Goal: Task Accomplishment & Management: Use online tool/utility

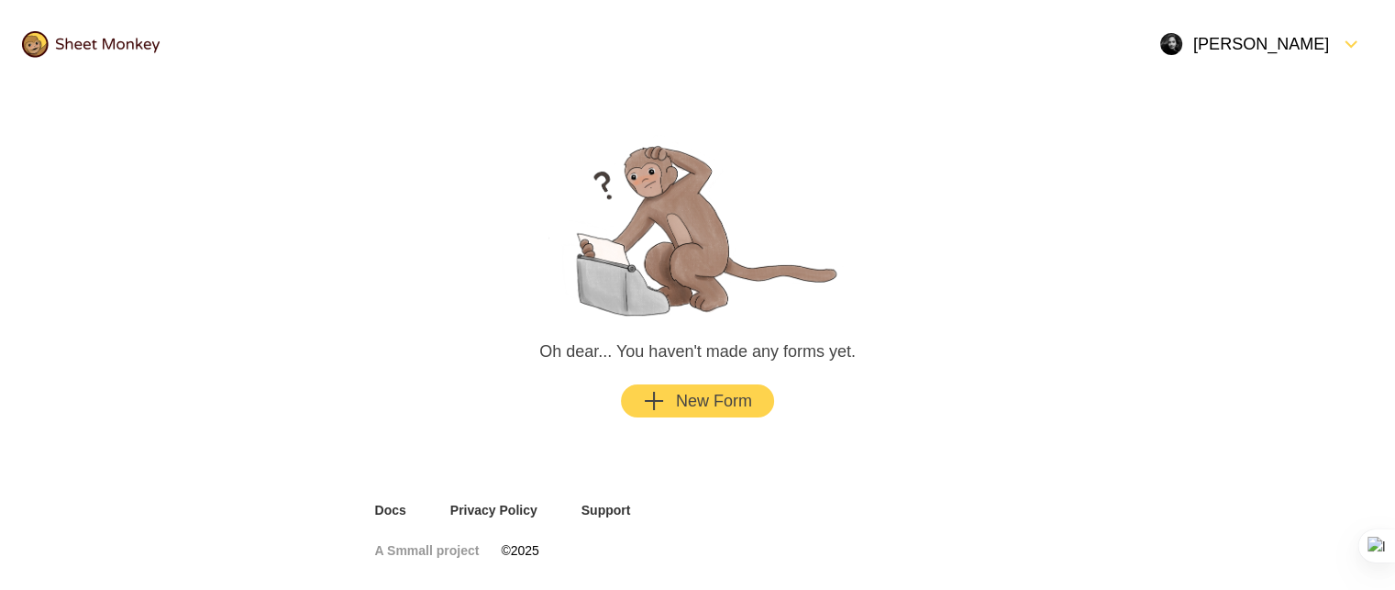
click at [699, 392] on div "New Form" at bounding box center [697, 401] width 109 height 22
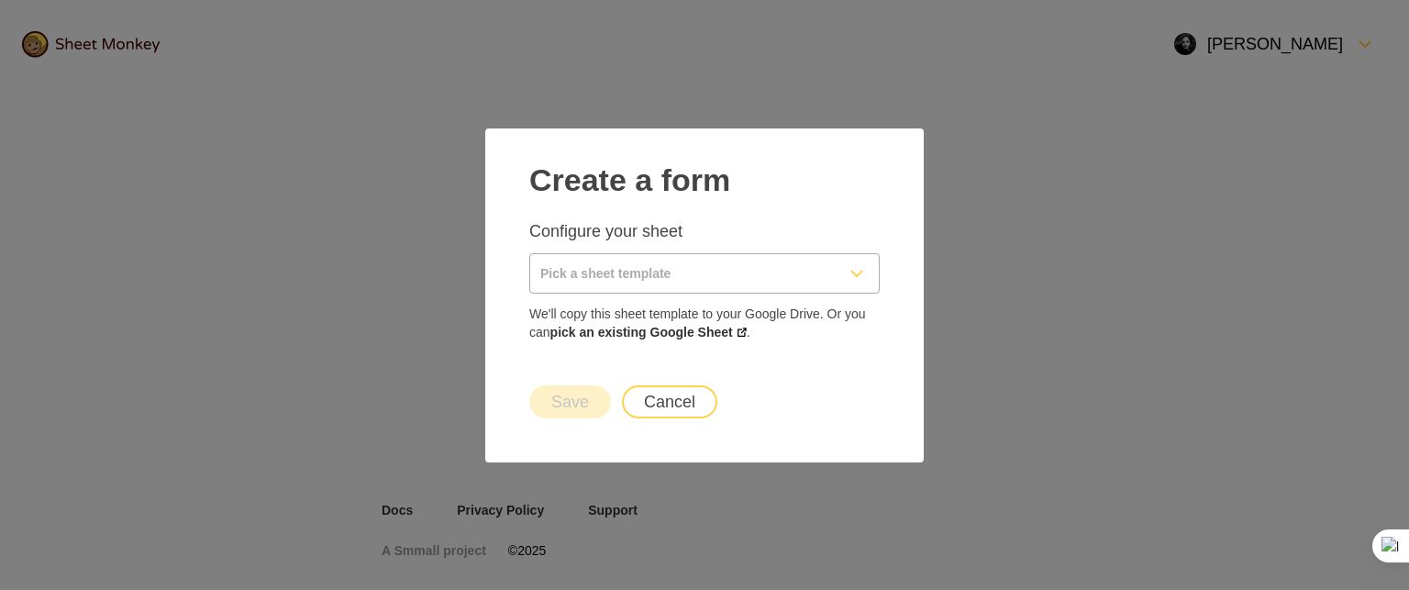
click at [661, 282] on input "Pick a sheet template" at bounding box center [682, 273] width 305 height 39
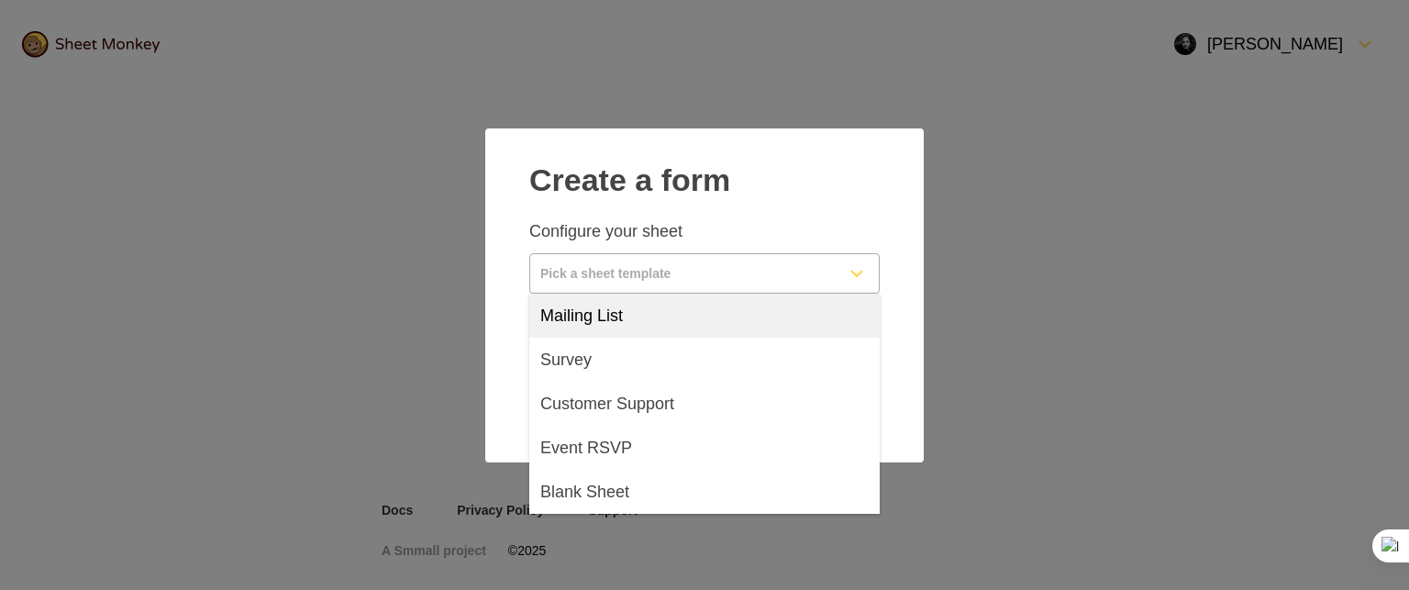
click at [680, 304] on div "Mailing List" at bounding box center [704, 316] width 350 height 44
type input "Mailing List"
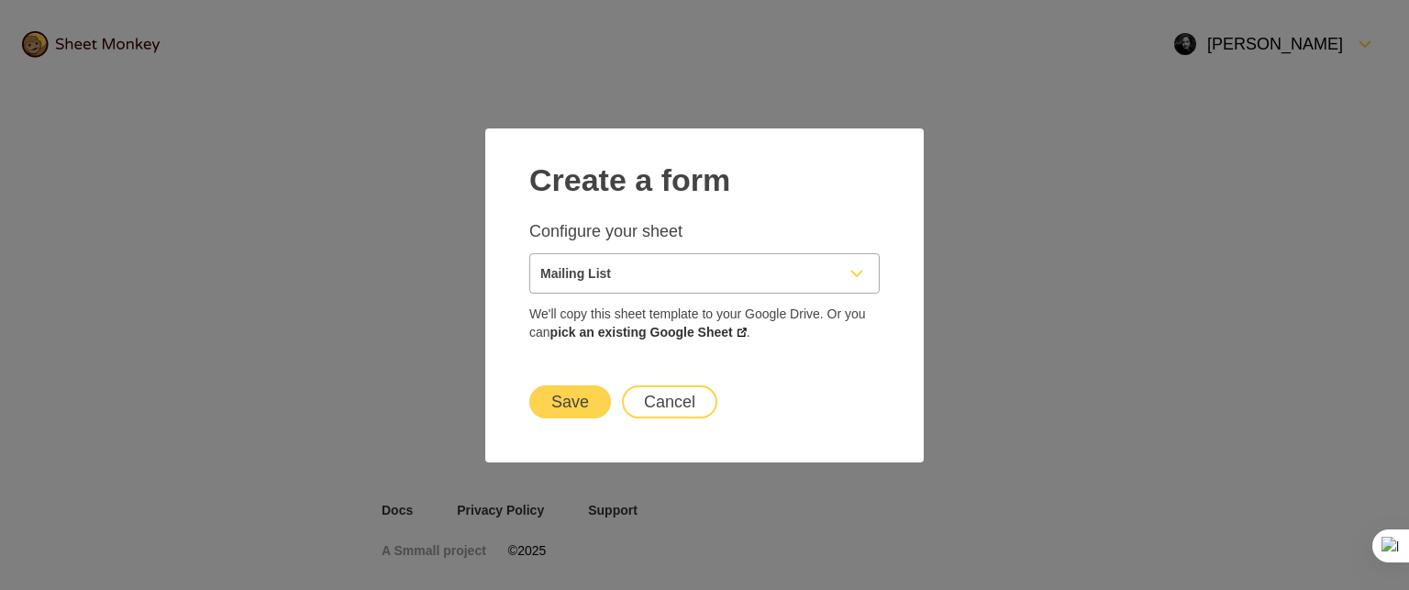
click at [581, 403] on button "Save" at bounding box center [570, 401] width 82 height 33
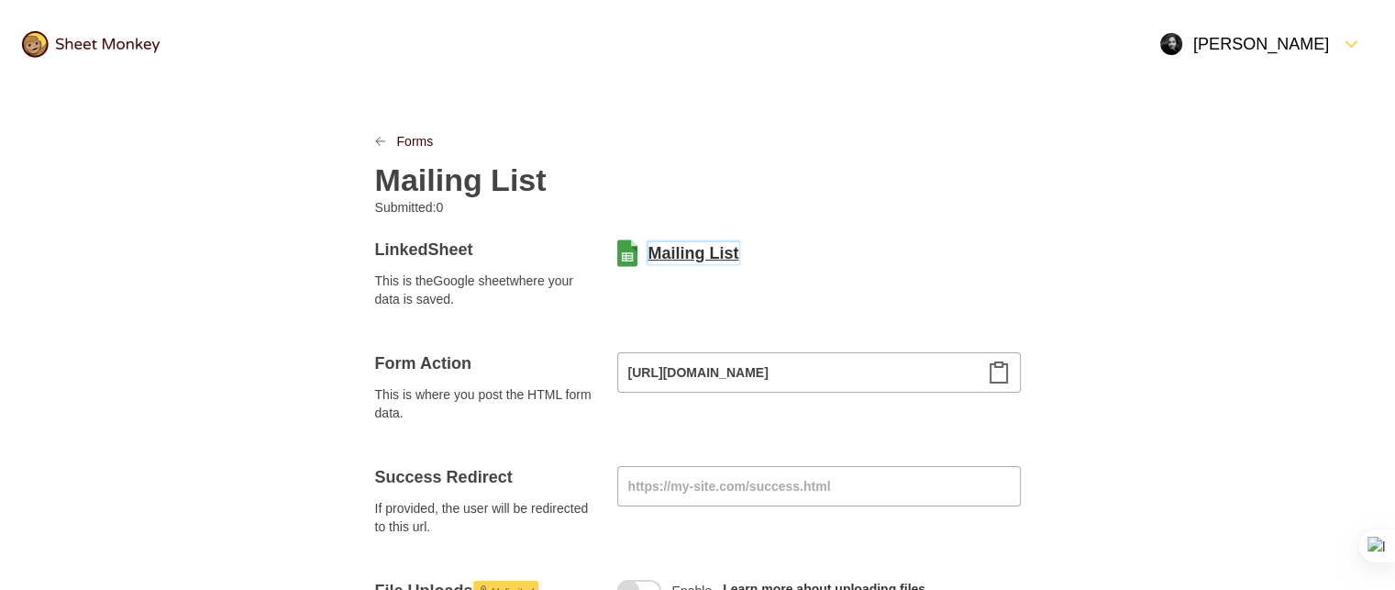
click at [679, 249] on link "Mailing List" at bounding box center [693, 253] width 91 height 22
click at [996, 377] on icon "Clipboard" at bounding box center [999, 372] width 22 height 22
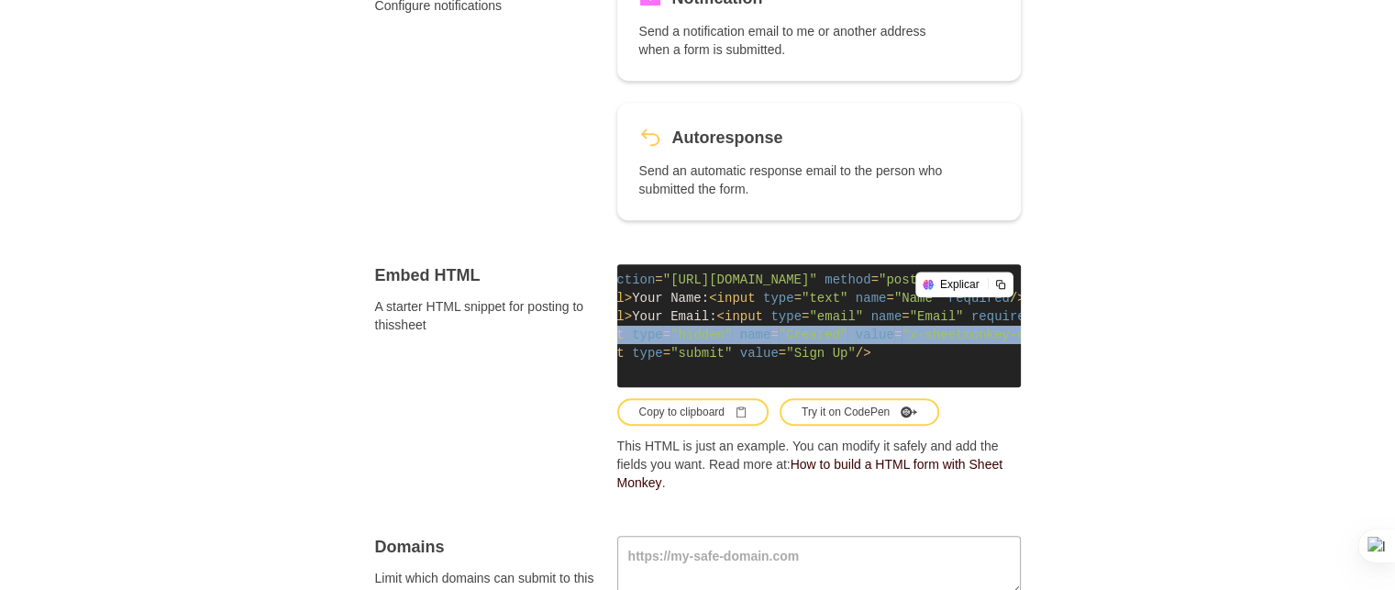
scroll to position [0, 257]
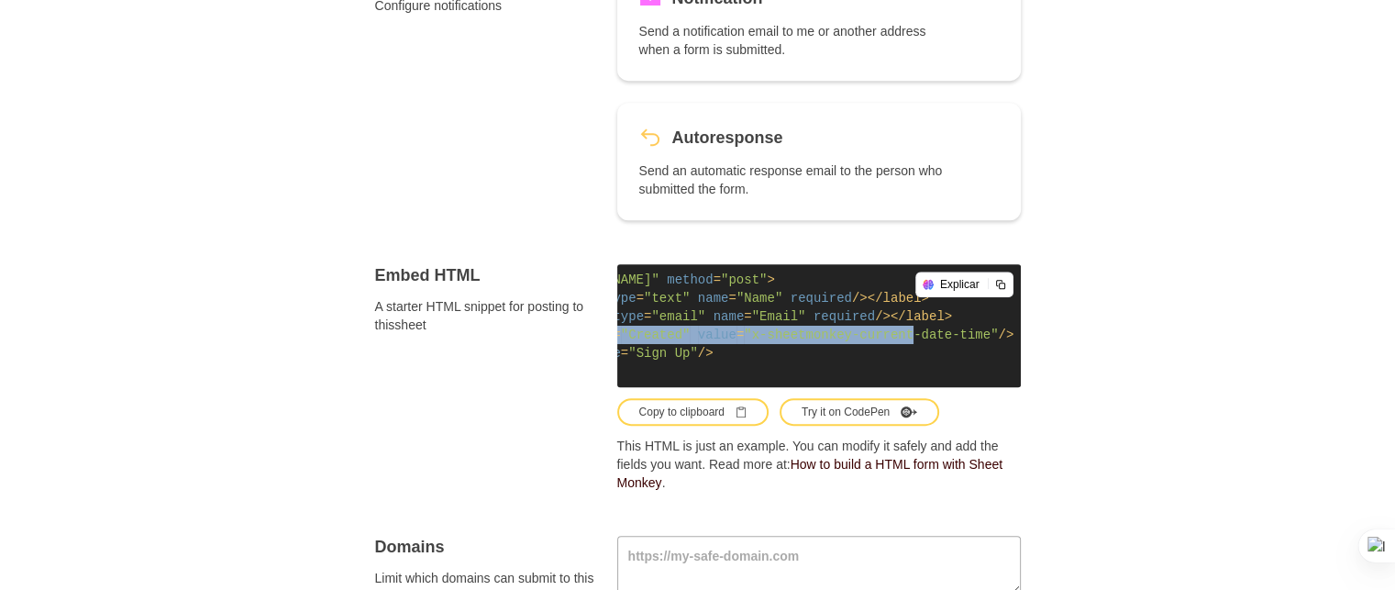
drag, startPoint x: 638, startPoint y: 331, endPoint x: 985, endPoint y: 337, distance: 346.7
click at [985, 337] on code "< form action = "[URL][DOMAIN_NAME]" method = "post" > < label > Your Name: < i…" at bounding box center [819, 325] width 404 height 123
copy span "< input type = "hidden" name = "Created" value = "x-sheetmonkey-current-date-ti…"
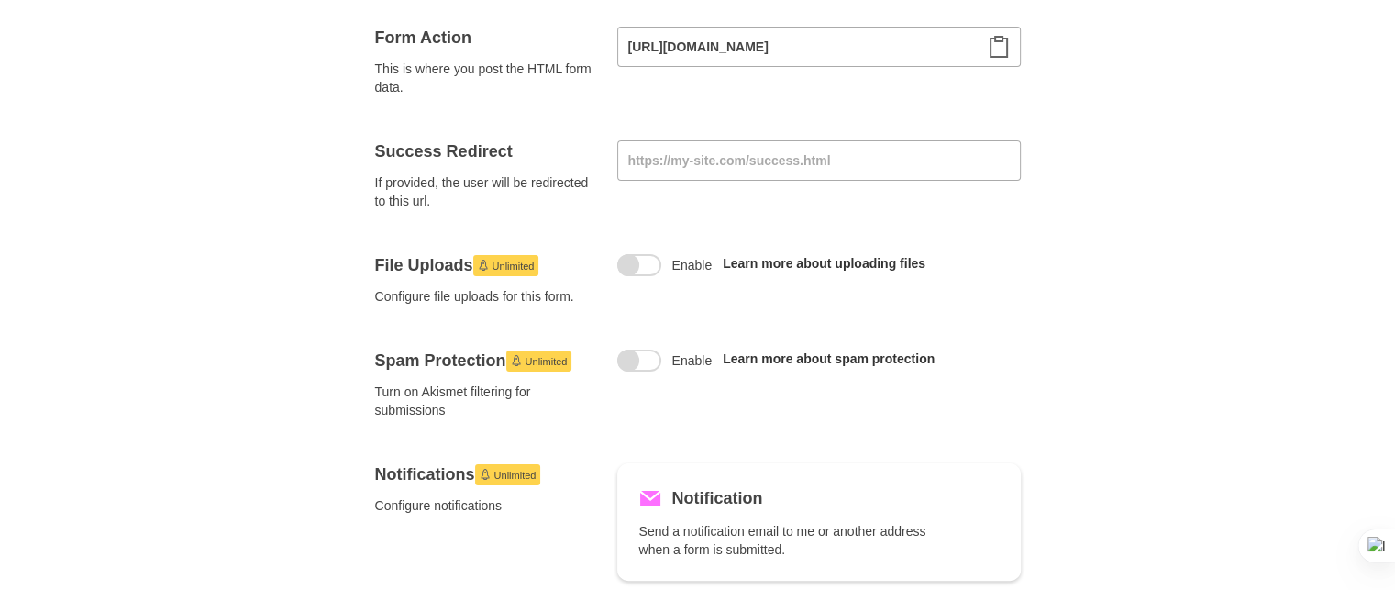
scroll to position [224, 0]
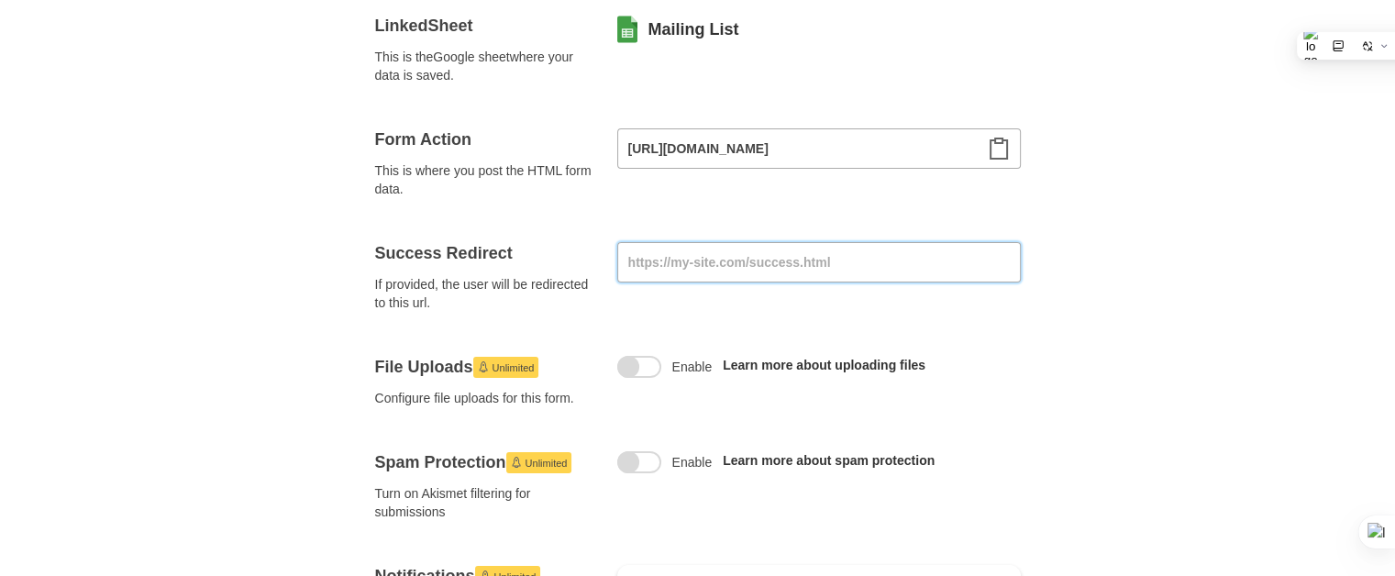
click at [932, 250] on input at bounding box center [819, 262] width 404 height 40
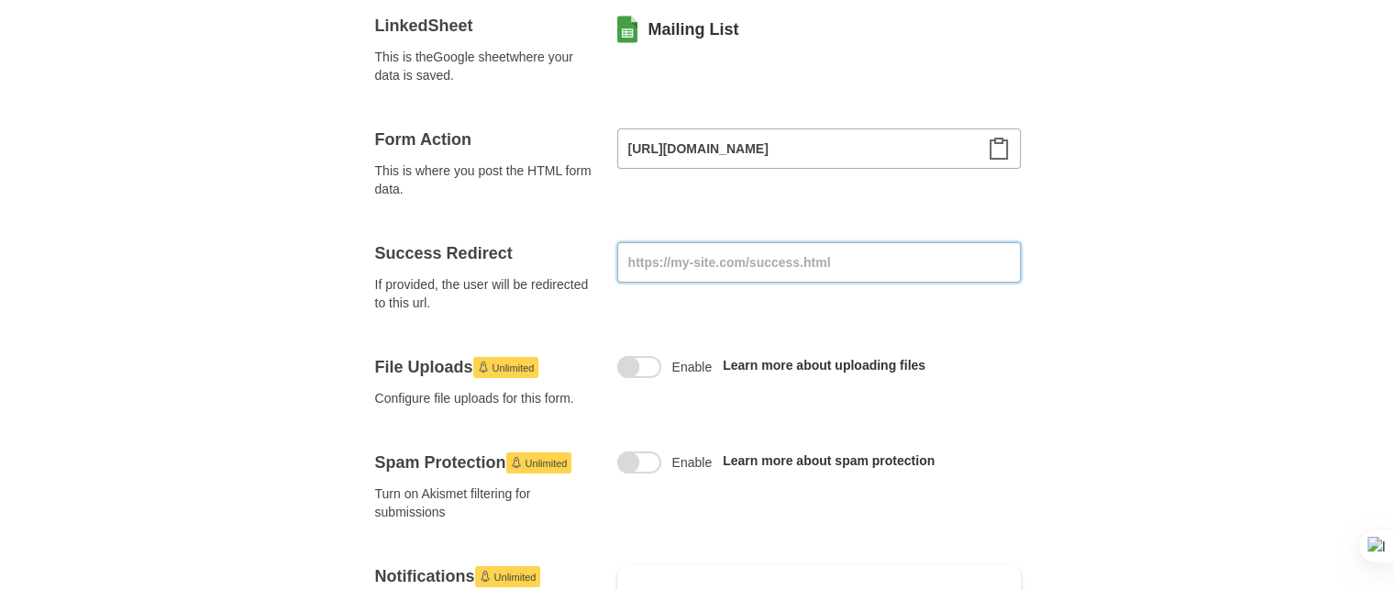
paste input "[URL][DOMAIN_NAME]"
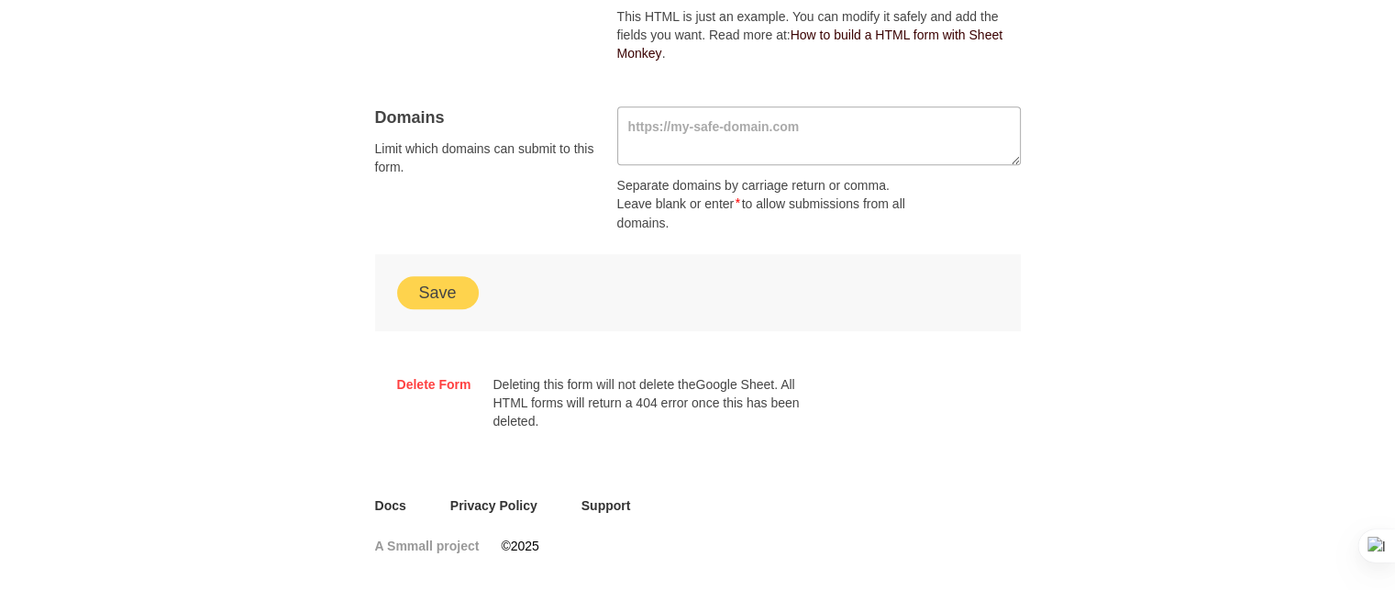
scroll to position [1276, 0]
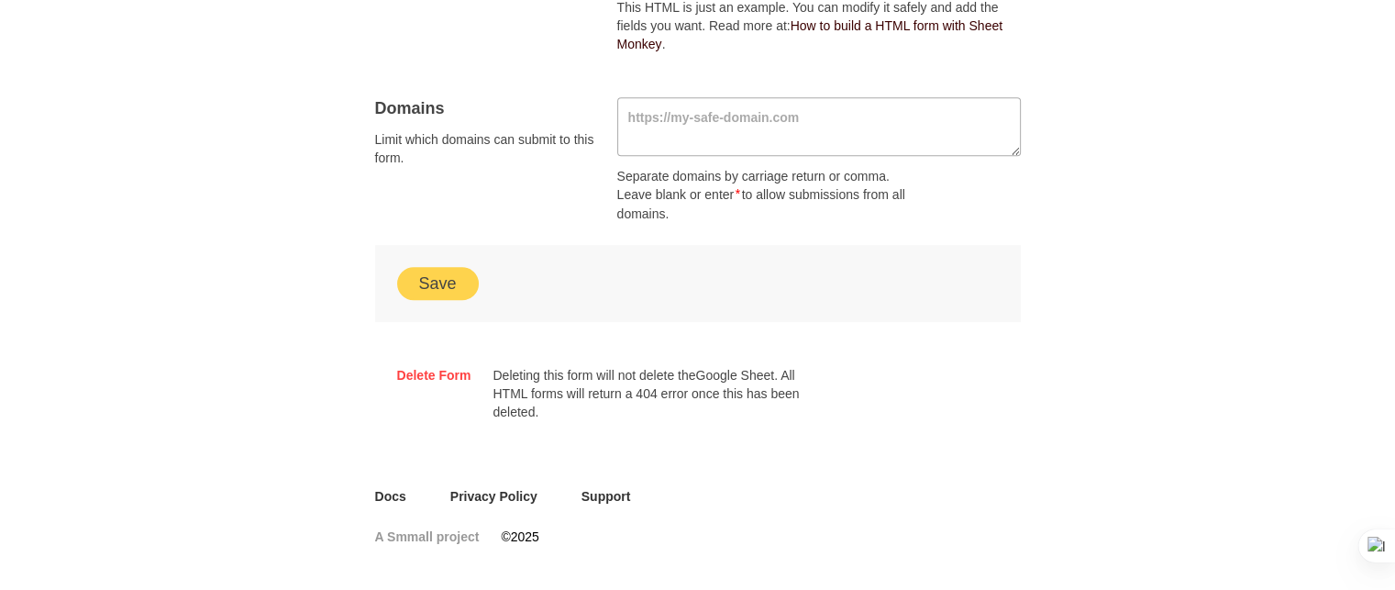
click at [461, 283] on button "Save" at bounding box center [438, 283] width 82 height 33
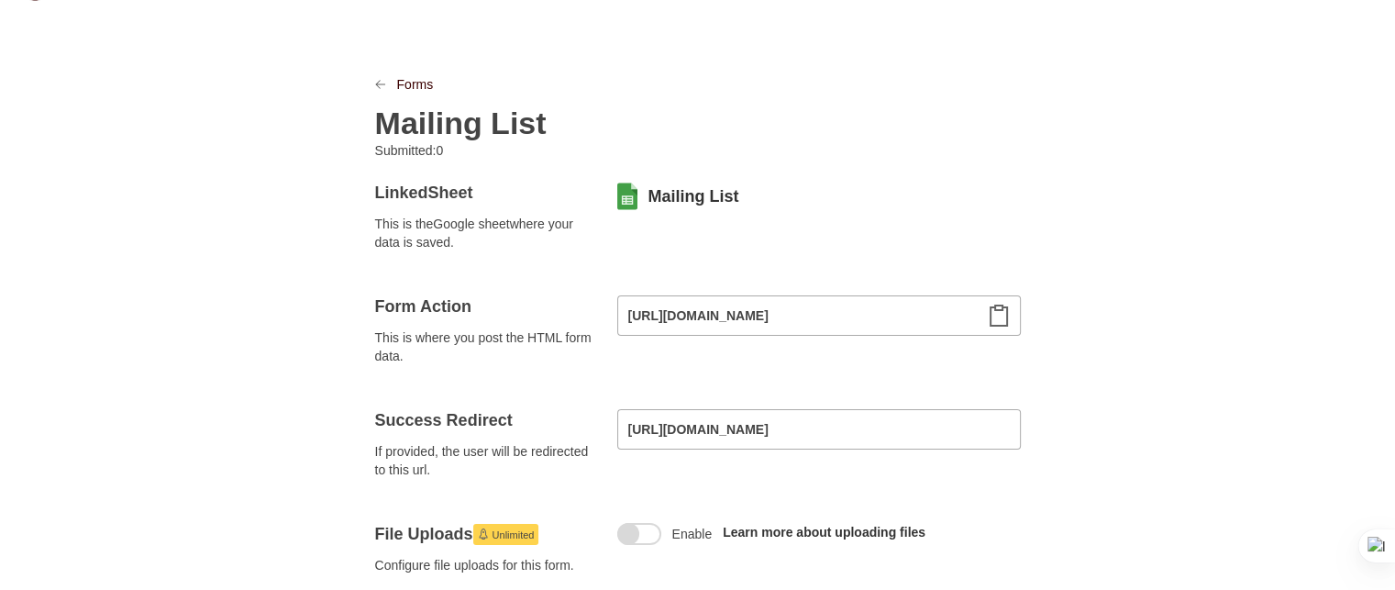
scroll to position [37, 0]
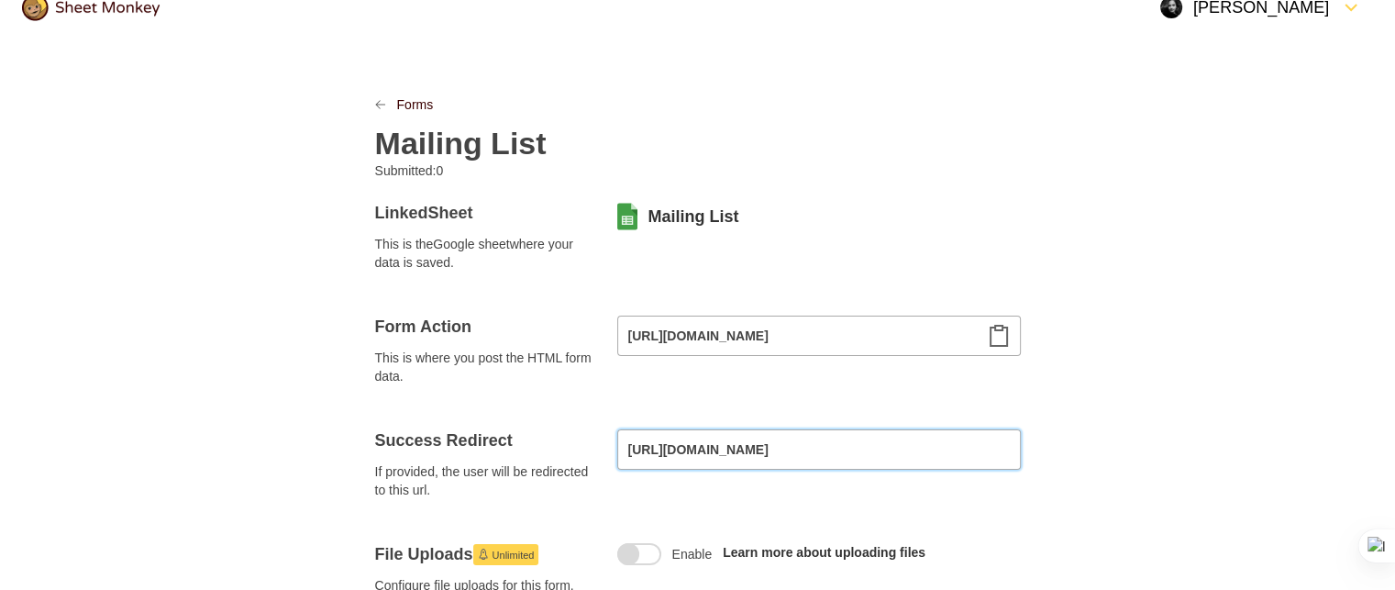
click at [829, 443] on input "[URL][DOMAIN_NAME]" at bounding box center [819, 449] width 404 height 40
drag, startPoint x: 829, startPoint y: 443, endPoint x: 560, endPoint y: 459, distance: 269.2
click at [560, 459] on div "Success Redirect If provided, the user will be redirected to this url. [URL][DO…" at bounding box center [698, 464] width 646 height 70
paste input "[DOMAIN_NAME][URL]"
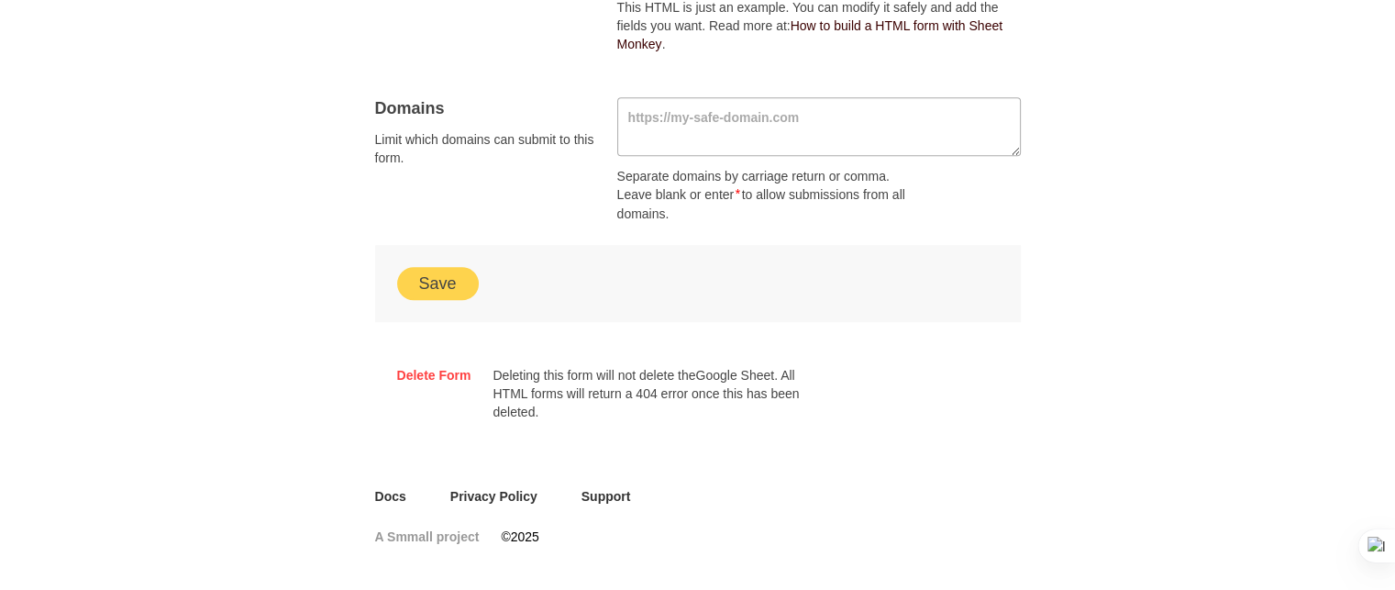
scroll to position [1276, 0]
type input "[URL][DOMAIN_NAME]"
click at [448, 286] on button "Save" at bounding box center [438, 283] width 82 height 33
